Goal: Task Accomplishment & Management: Use online tool/utility

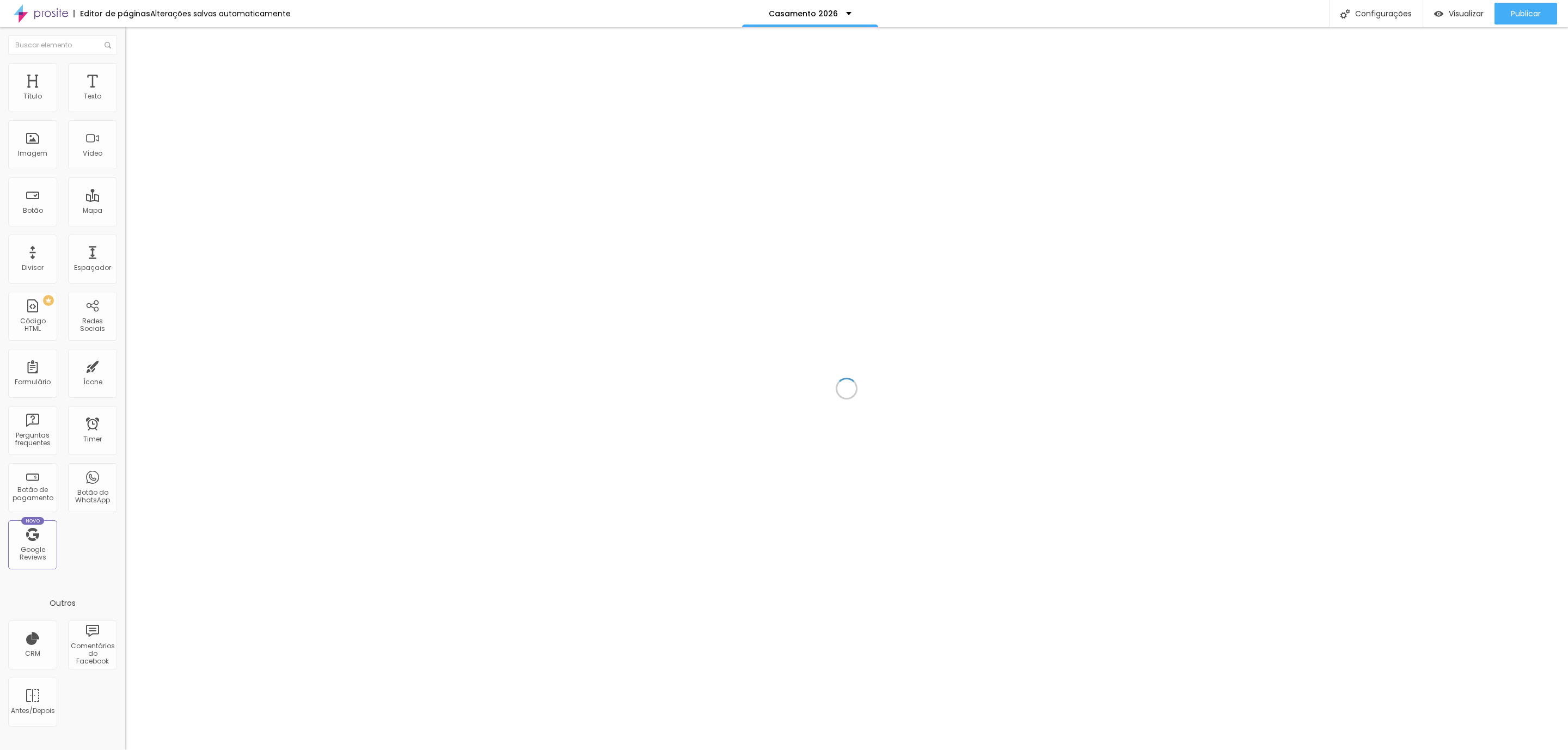
click at [109, 10] on div "Editor de páginas" at bounding box center [112, 14] width 77 height 8
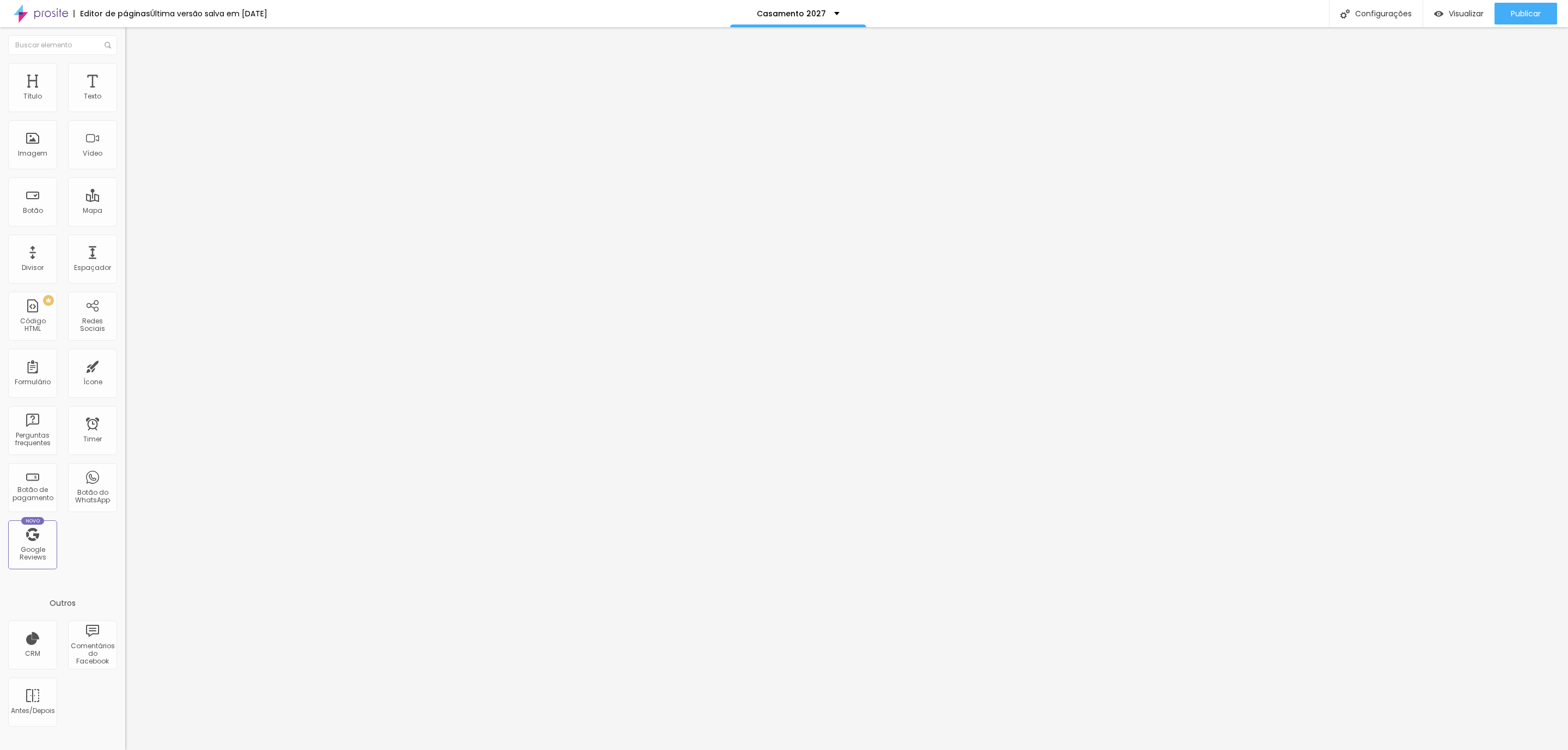
click at [125, 69] on img at bounding box center [130, 68] width 10 height 10
click at [125, 74] on li "Avançado" at bounding box center [187, 79] width 125 height 11
click at [125, 74] on img at bounding box center [130, 79] width 10 height 10
click at [125, 468] on div at bounding box center [187, 468] width 125 height 0
click at [125, 468] on li "Tablet" at bounding box center [187, 471] width 125 height 6
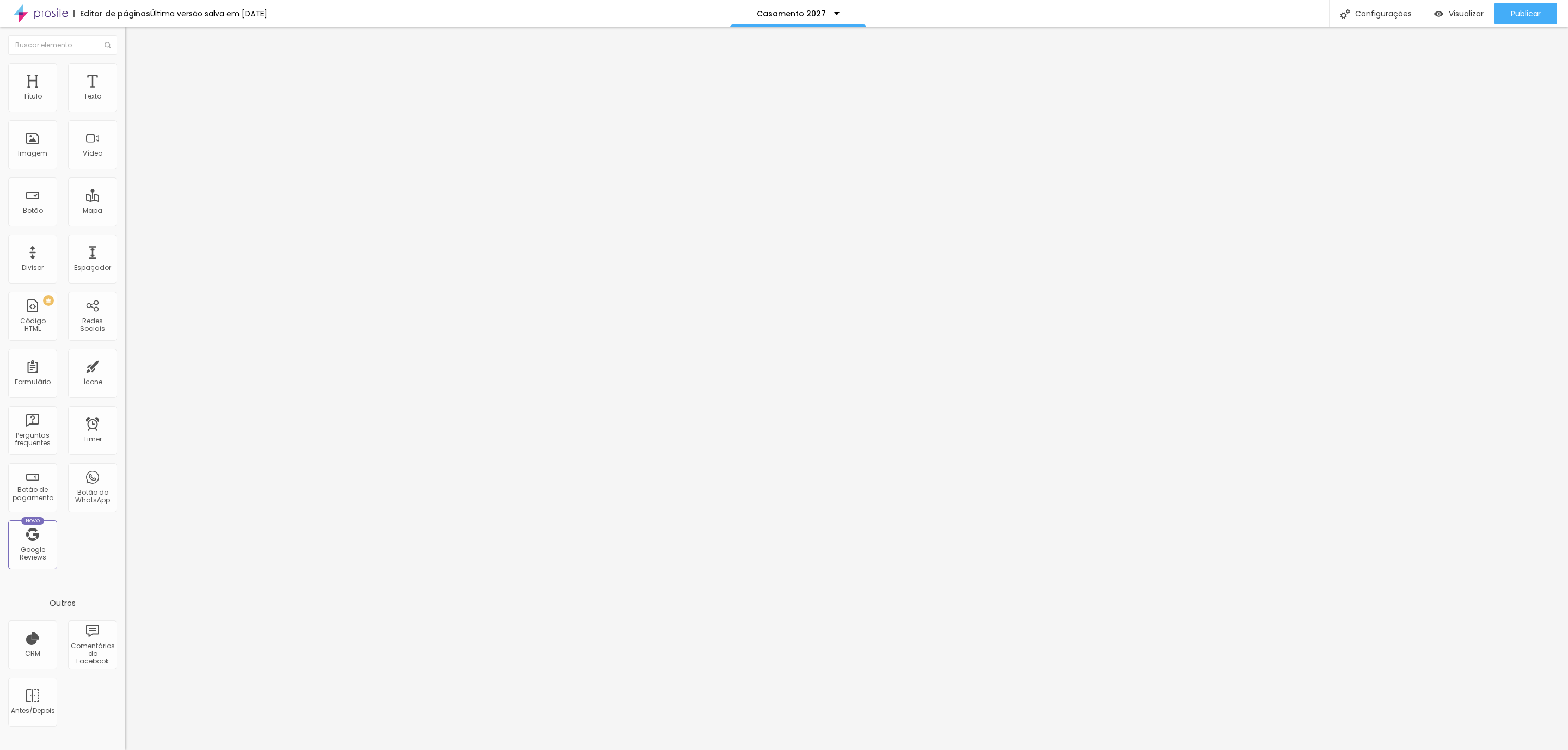
click at [125, 475] on div at bounding box center [187, 475] width 125 height 0
click at [1540, 14] on span "Publicar" at bounding box center [1526, 14] width 30 height 9
click at [135, 77] on span "Avançado" at bounding box center [153, 81] width 36 height 9
click at [125, 468] on div at bounding box center [187, 468] width 125 height 0
click at [125, 475] on div at bounding box center [187, 475] width 125 height 0
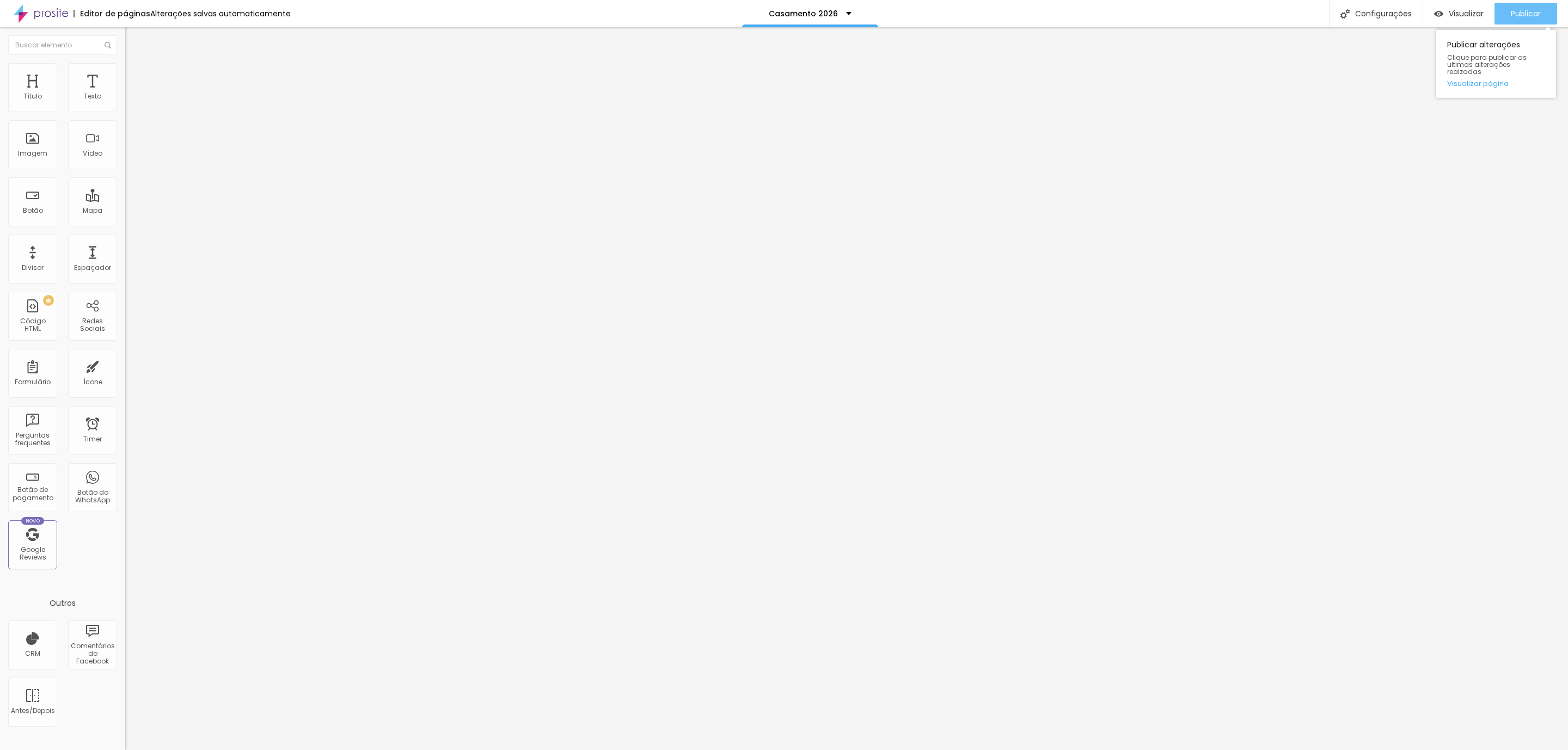
click at [1527, 12] on span "Publicar" at bounding box center [1526, 14] width 30 height 9
click at [125, 74] on li "Avançado" at bounding box center [187, 79] width 125 height 11
click at [1496, 18] on button "Publicar" at bounding box center [1526, 13] width 63 height 22
click at [125, 74] on img at bounding box center [130, 79] width 10 height 10
click at [125, 74] on li "Avançado" at bounding box center [187, 79] width 125 height 11
